Goal: Navigation & Orientation: Go to known website

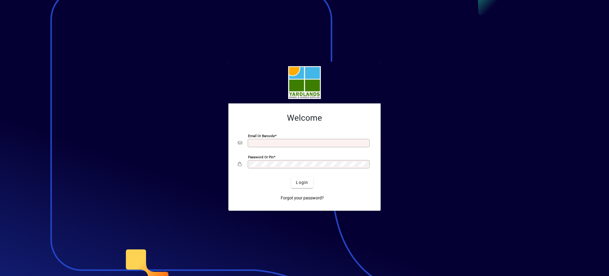
type input "**********"
click at [236, 175] on form "**********" at bounding box center [304, 157] width 143 height 98
click at [291, 177] on button "Login" at bounding box center [302, 182] width 22 height 11
